Goal: Task Accomplishment & Management: Use online tool/utility

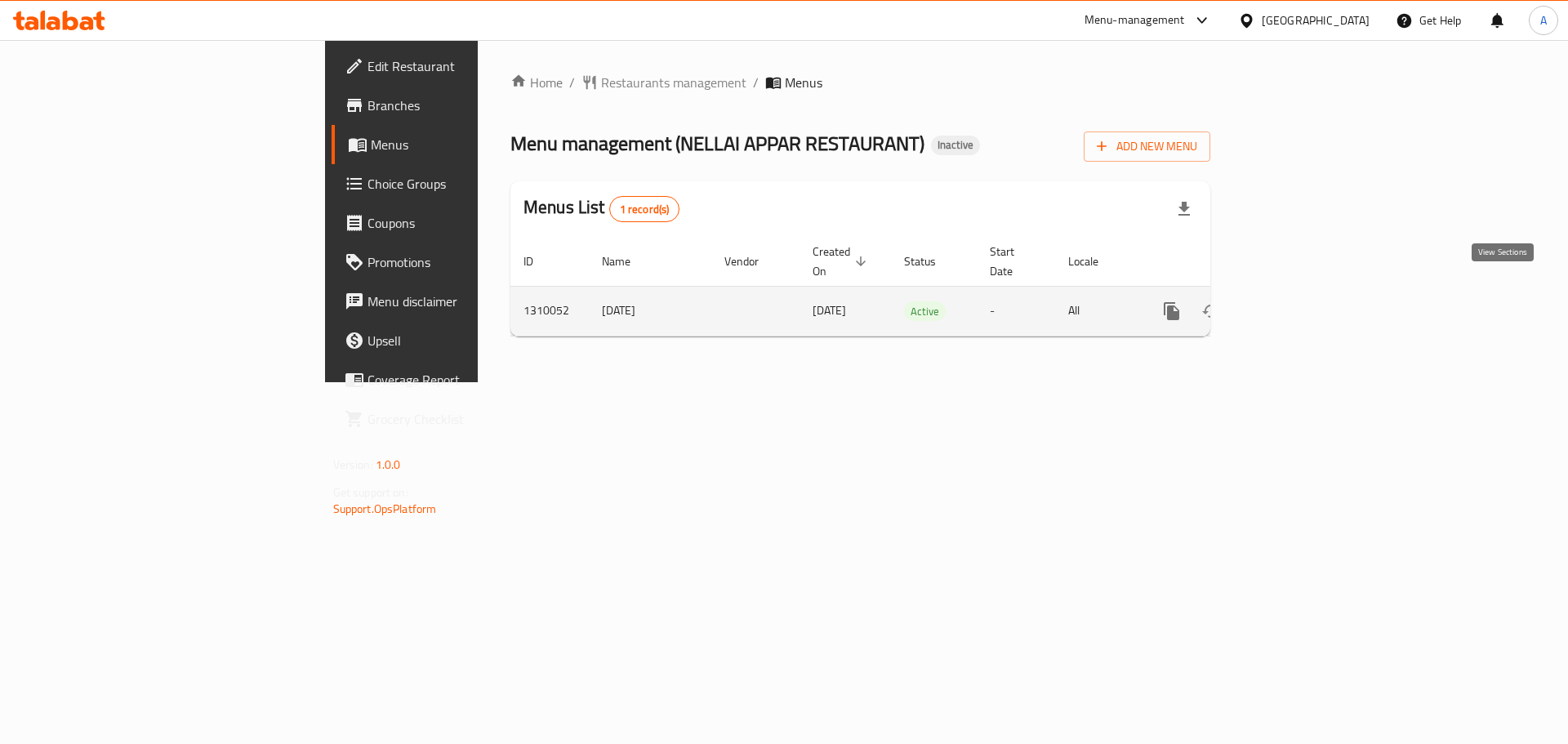
click at [1300, 301] on icon "enhanced table" at bounding box center [1289, 311] width 19 height 19
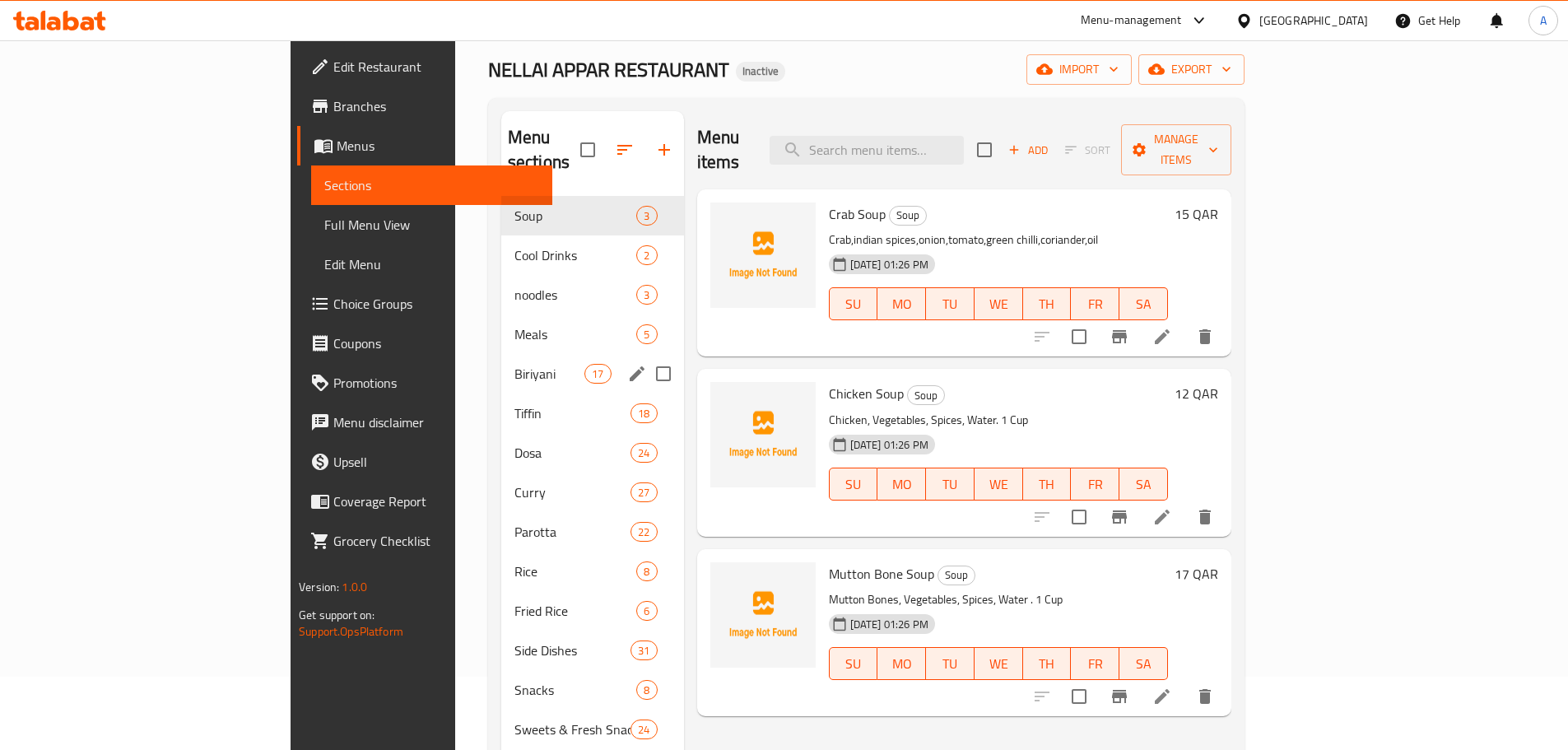
scroll to position [66, 0]
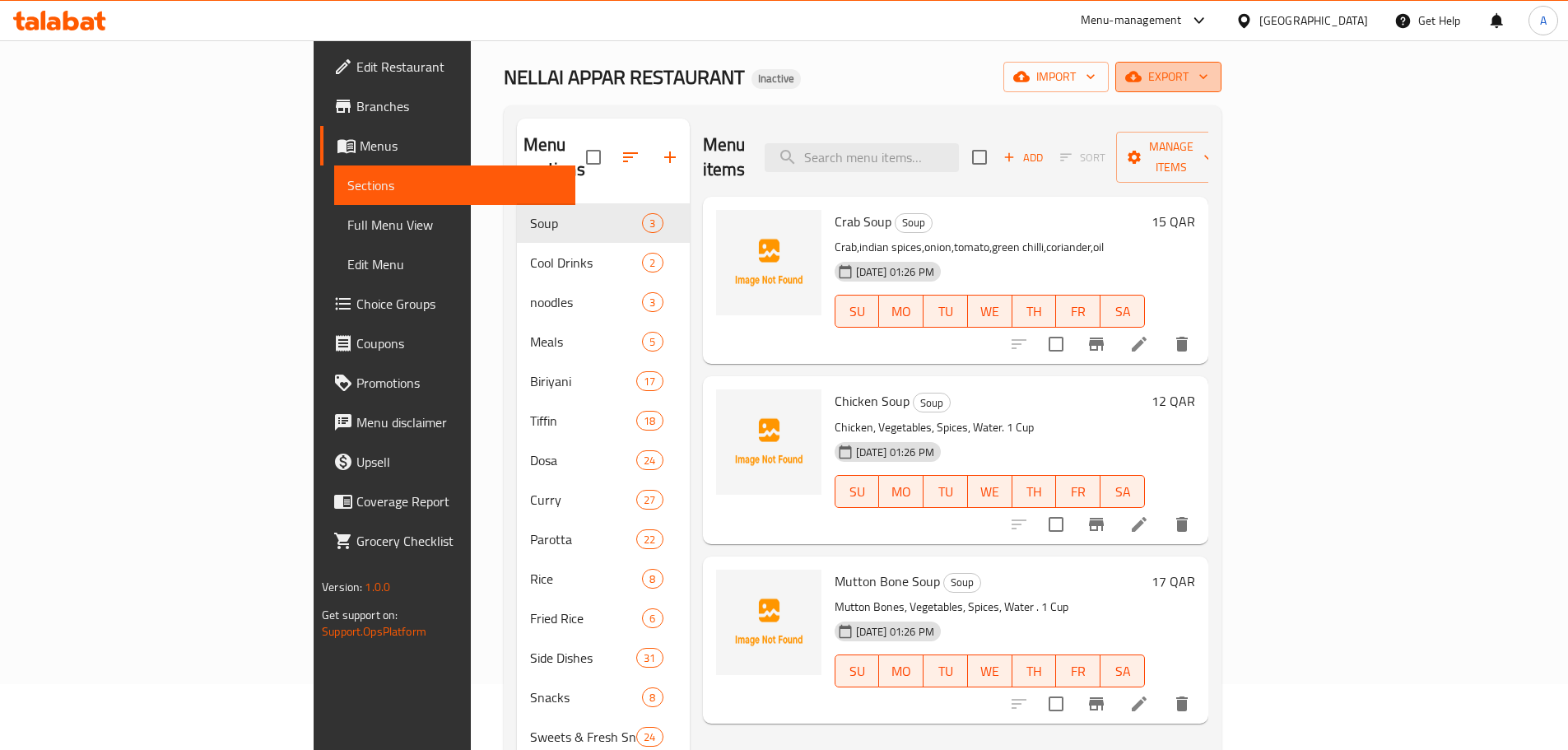
click at [1208, 76] on span "export" at bounding box center [1168, 77] width 80 height 20
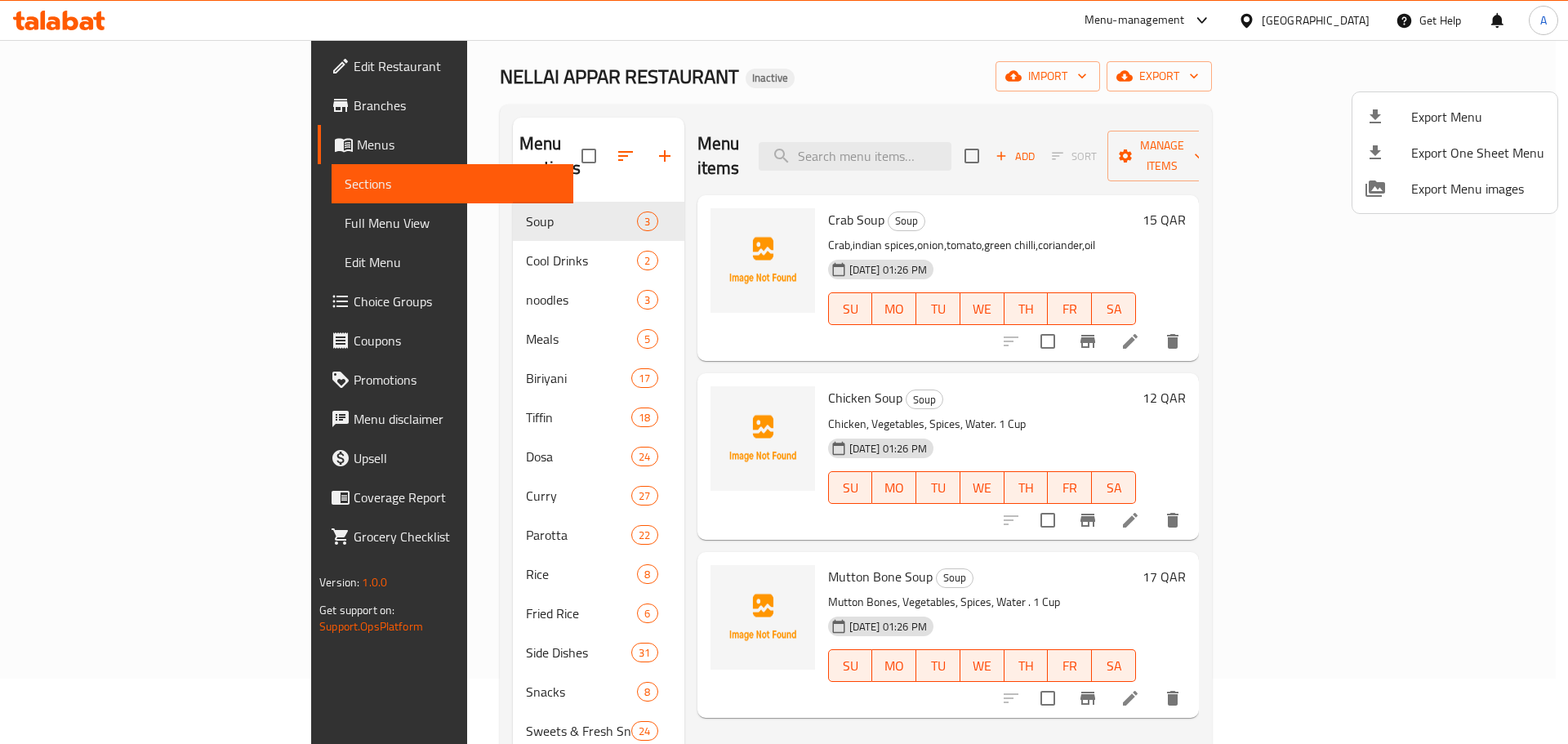
click at [1429, 110] on span "Export Menu" at bounding box center [1478, 116] width 133 height 19
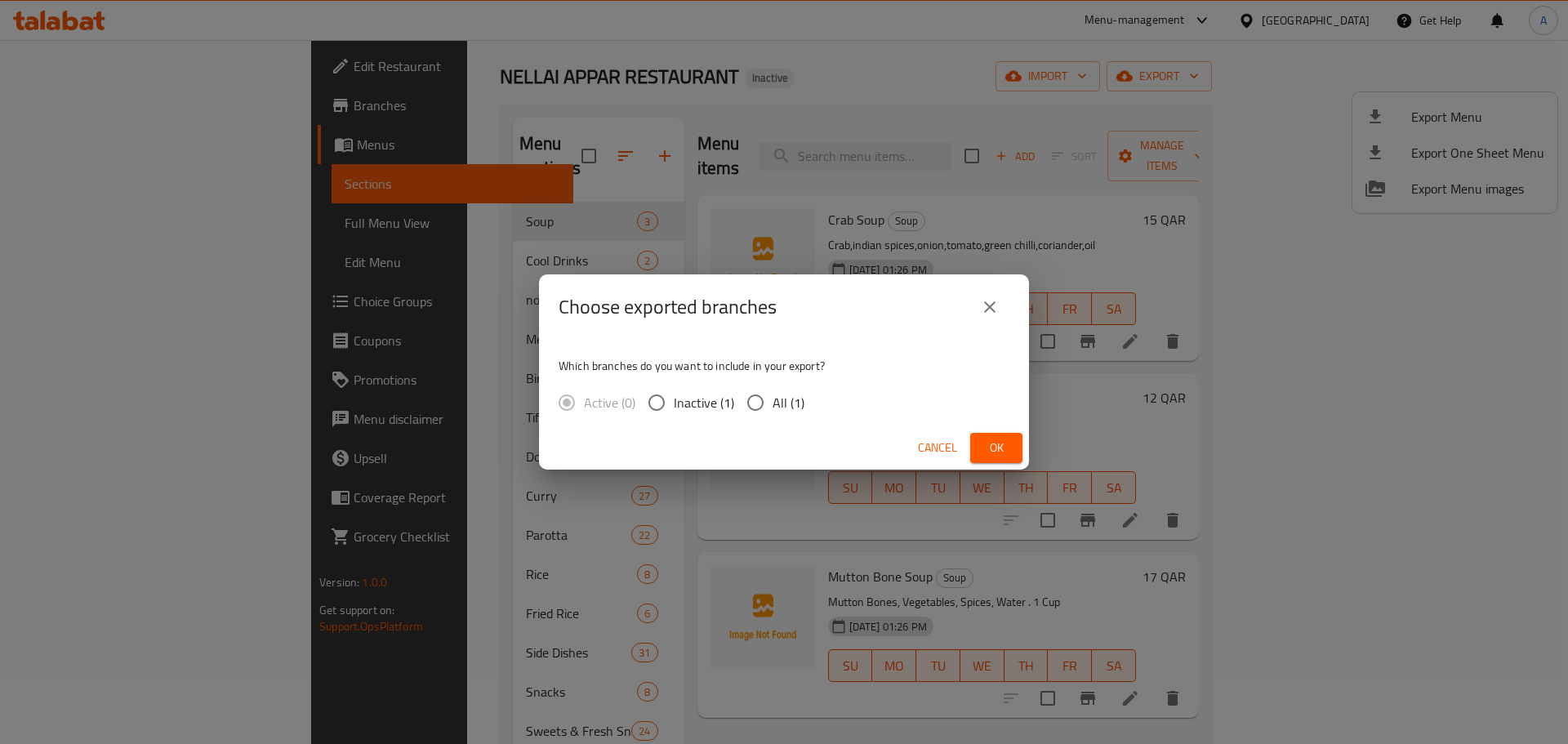
click at [797, 398] on span "All (1)" at bounding box center [788, 402] width 32 height 19
click at [772, 398] on input "All (1)" at bounding box center [755, 403] width 35 height 35
radio input "true"
click at [982, 441] on button "Ok" at bounding box center [996, 448] width 52 height 30
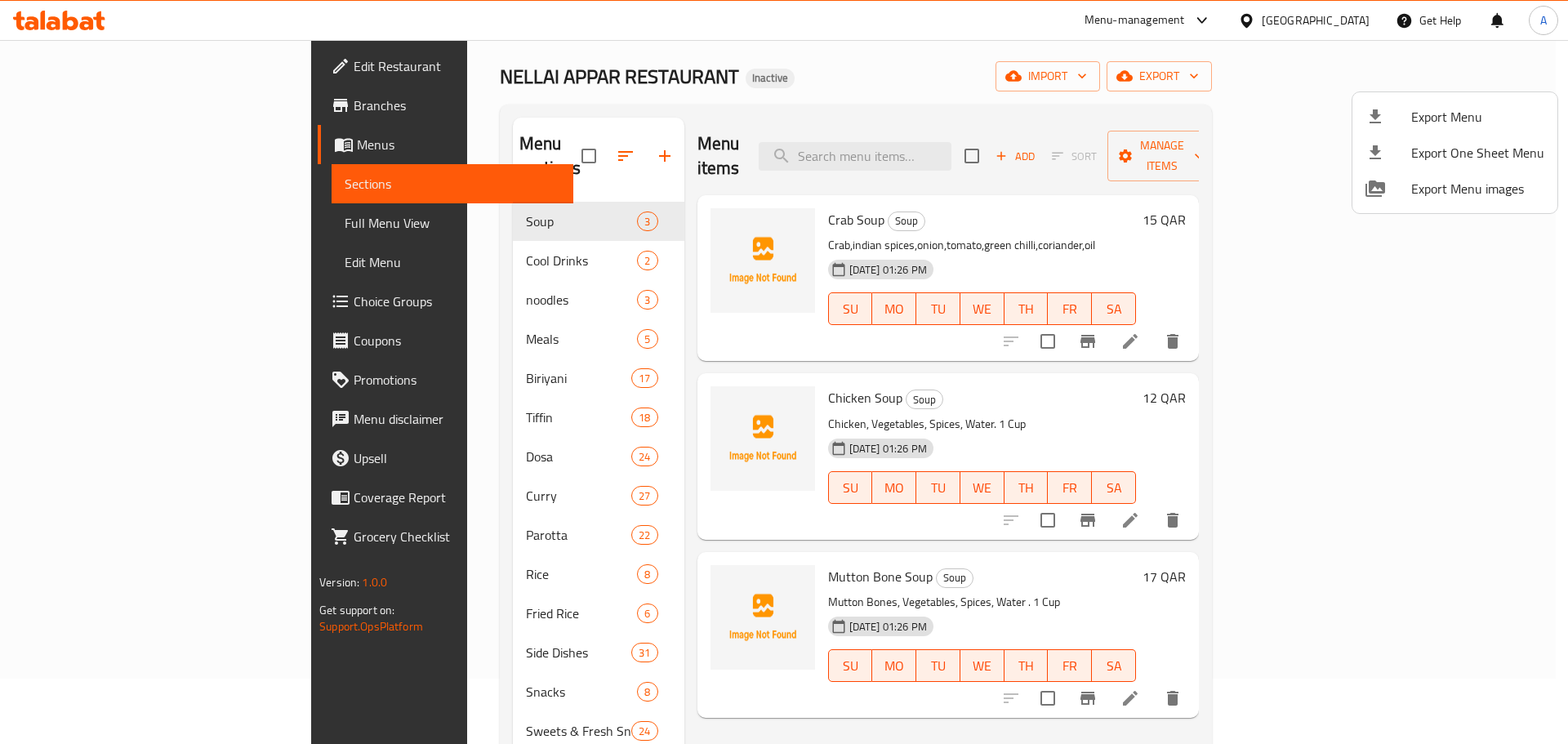
click at [947, 148] on div at bounding box center [784, 372] width 1568 height 744
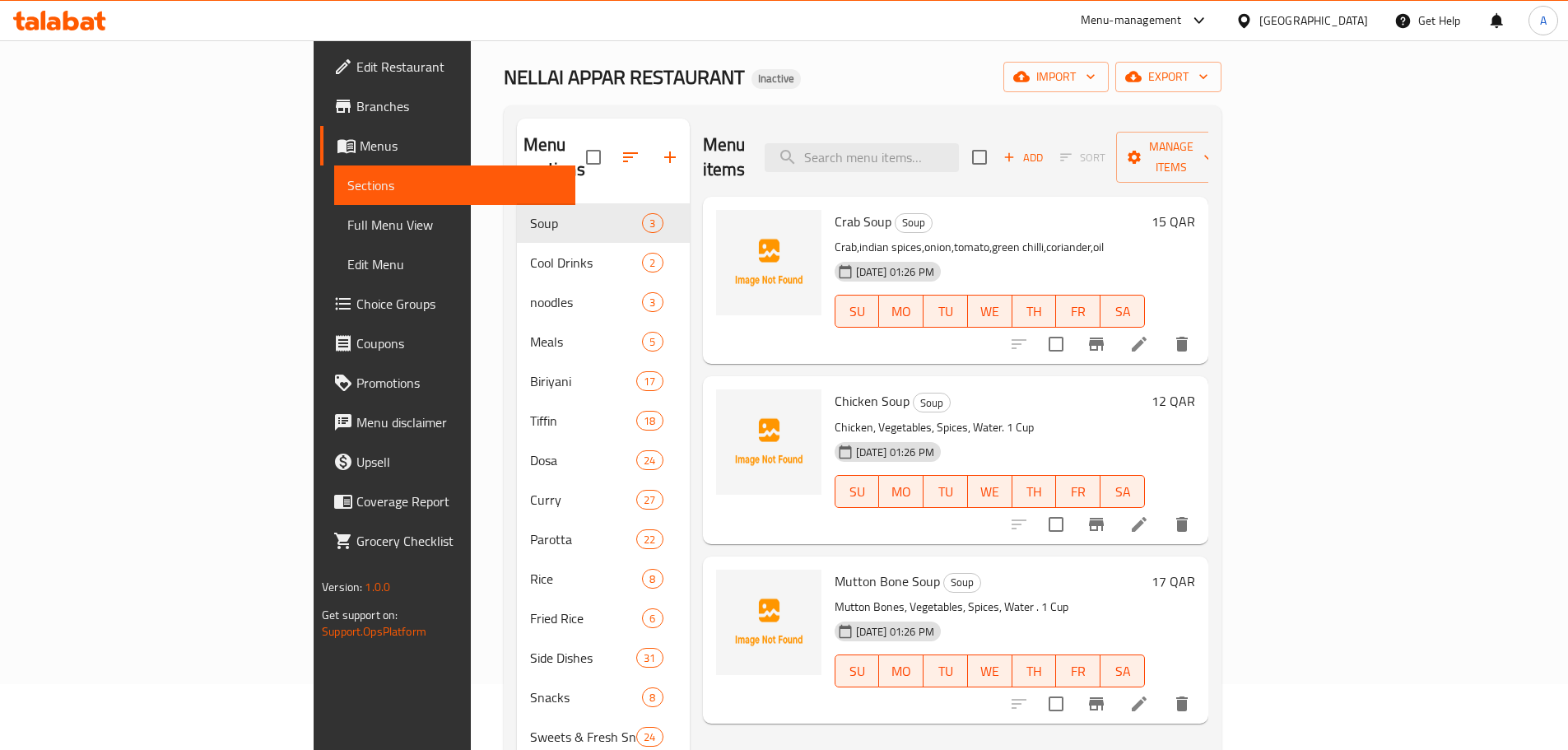
click at [954, 149] on input "search" at bounding box center [862, 158] width 194 height 29
paste input "Idiyam Set With veg Kuruma"
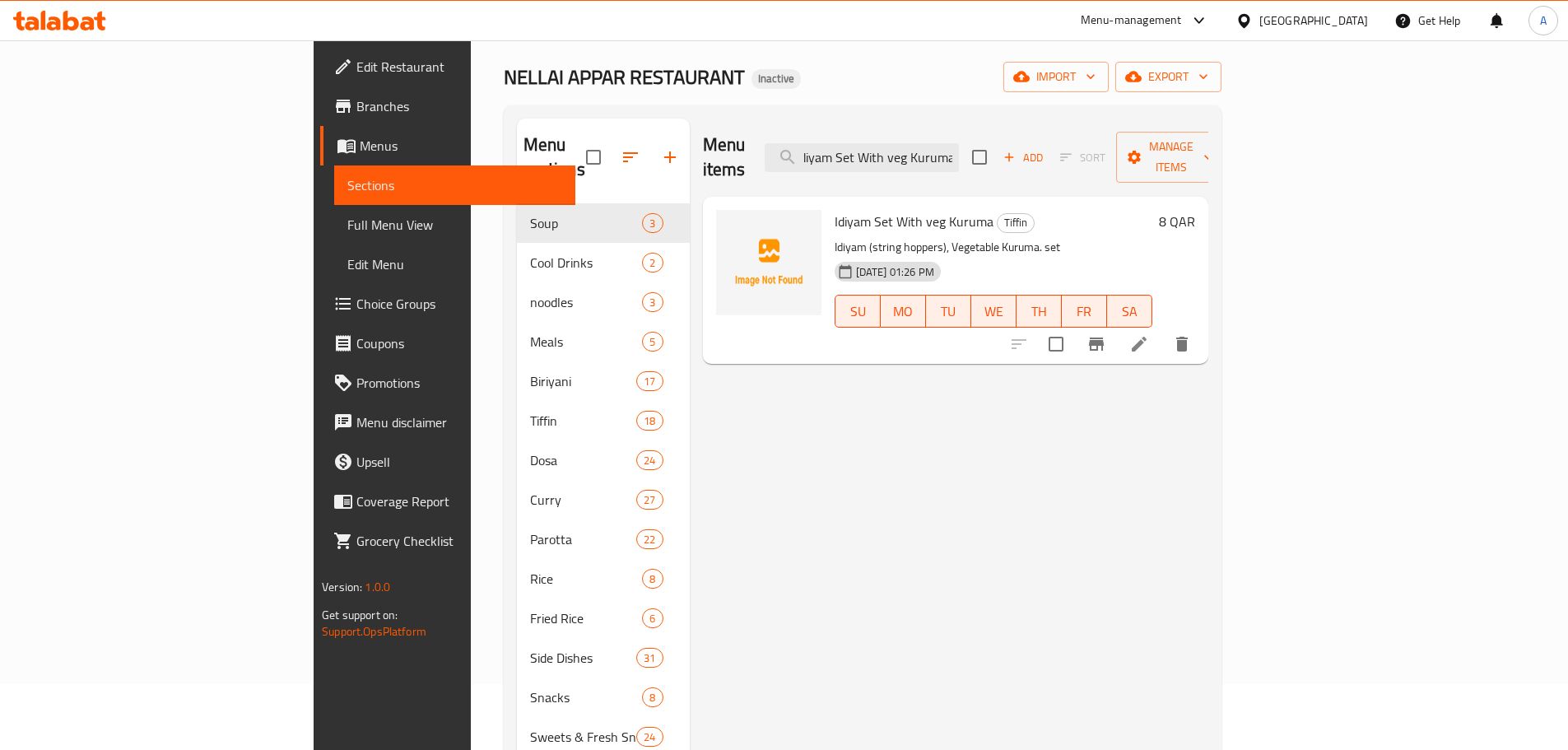
scroll to position [0, 0]
click at [835, 237] on p "Idiyam (string hoppers), Vegetable Kuruma. set" at bounding box center [994, 246] width 318 height 20
copy p "Idiyam"
click at [959, 144] on input "Idiyam Set With veg Kuruma" at bounding box center [862, 158] width 194 height 29
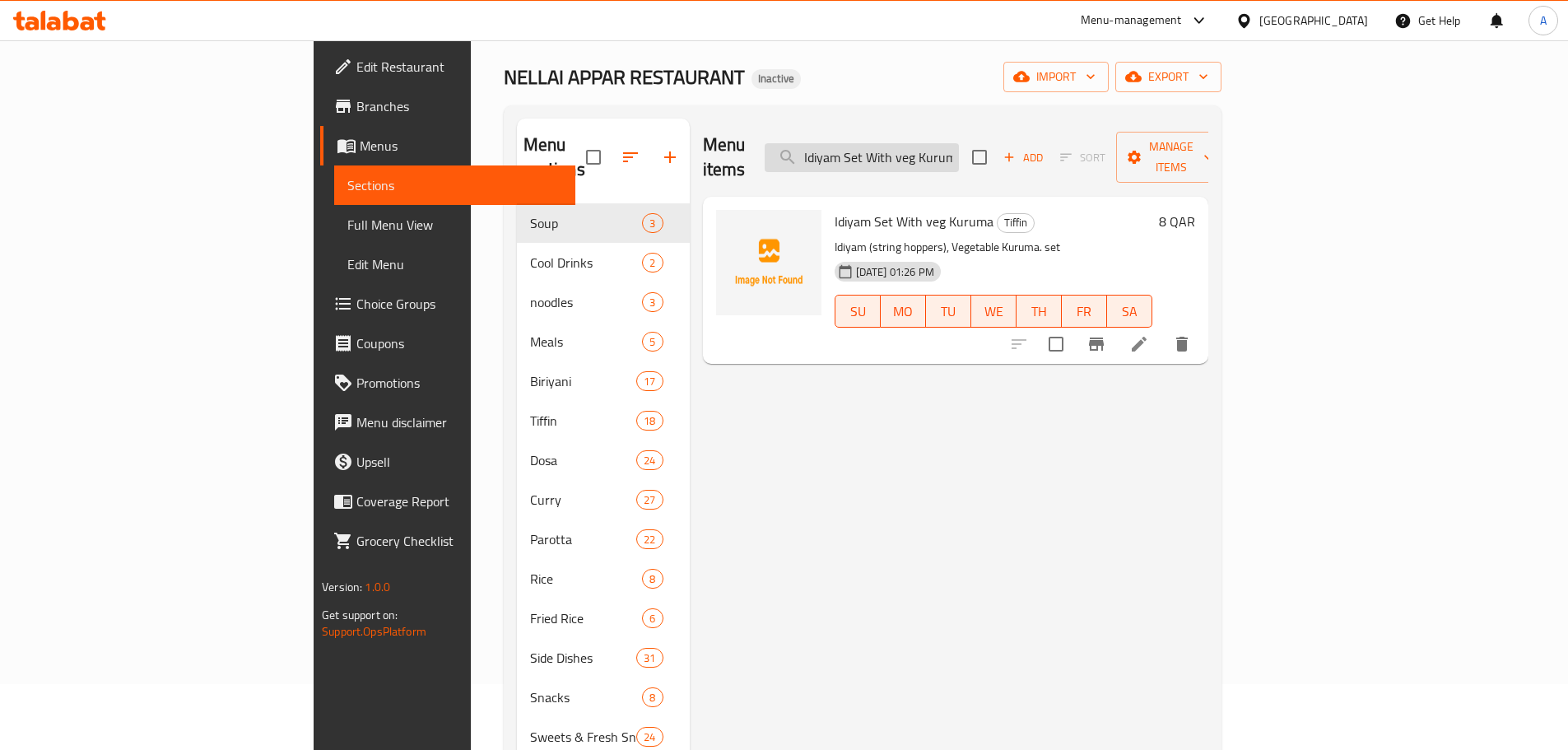
click at [959, 144] on input "Idiyam Set With veg Kuruma" at bounding box center [862, 158] width 194 height 29
paste input "Paper Roast"
type input "Paper Roast"
